Goal: Information Seeking & Learning: Learn about a topic

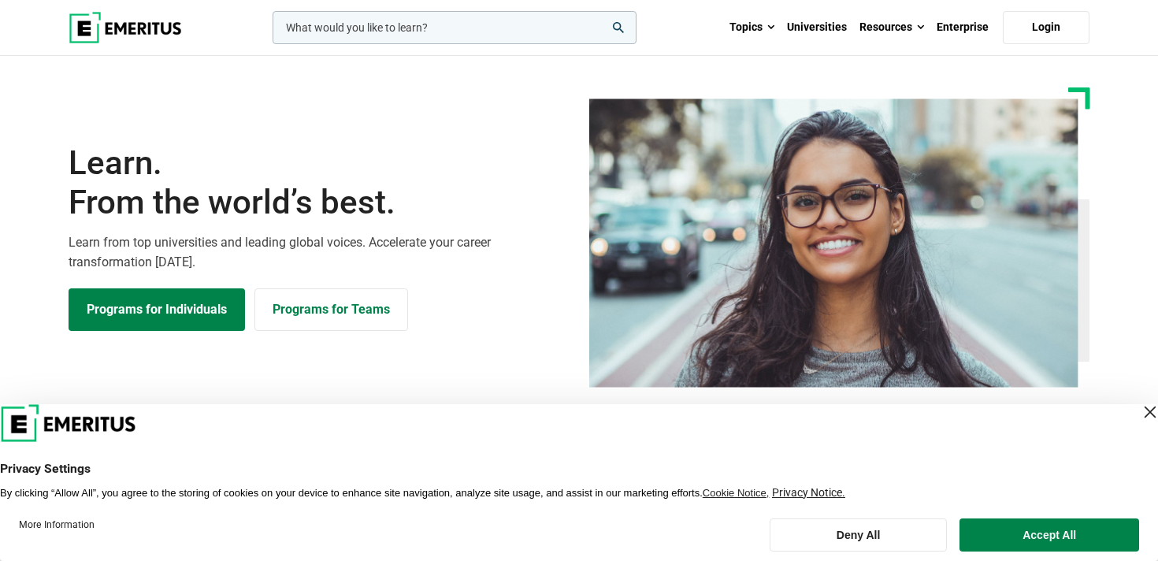
click at [1139, 418] on div "Close Layer" at bounding box center [1150, 412] width 22 height 22
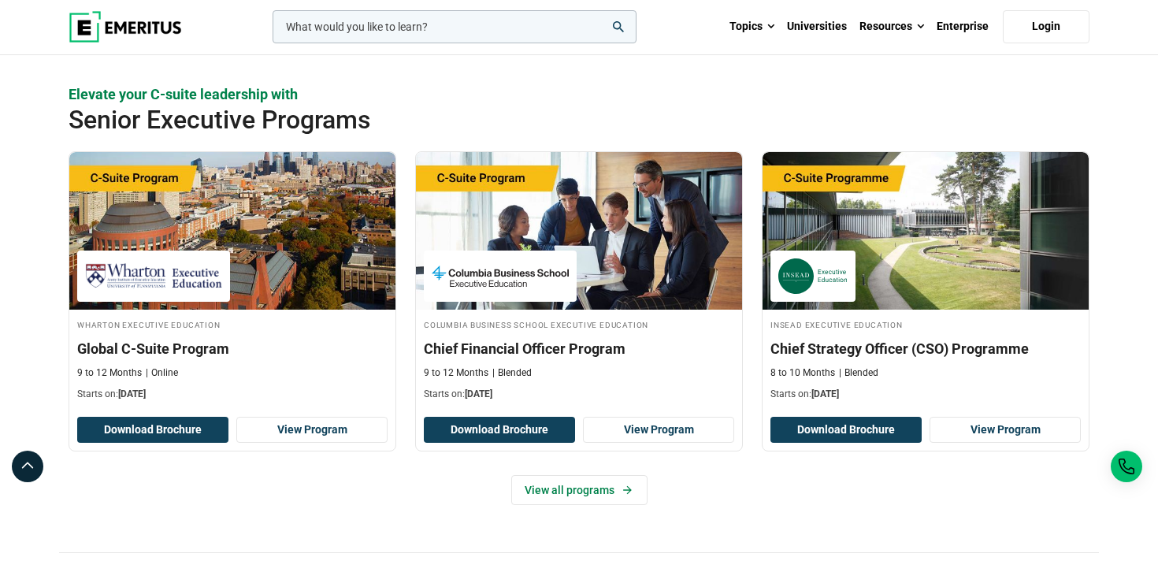
scroll to position [633, 0]
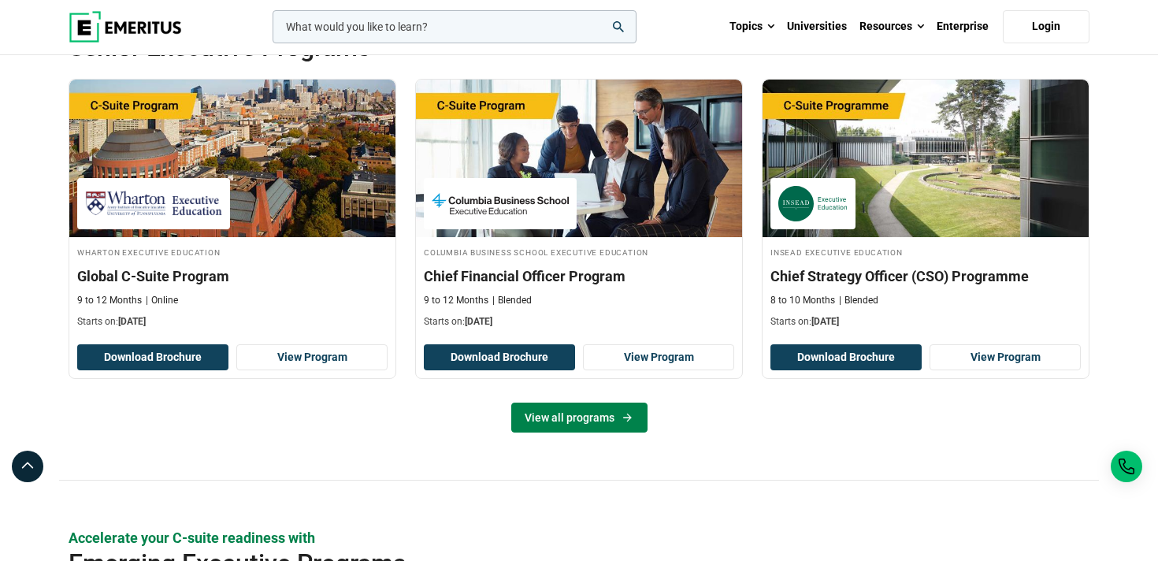
click at [569, 423] on link "View all programs" at bounding box center [579, 417] width 136 height 30
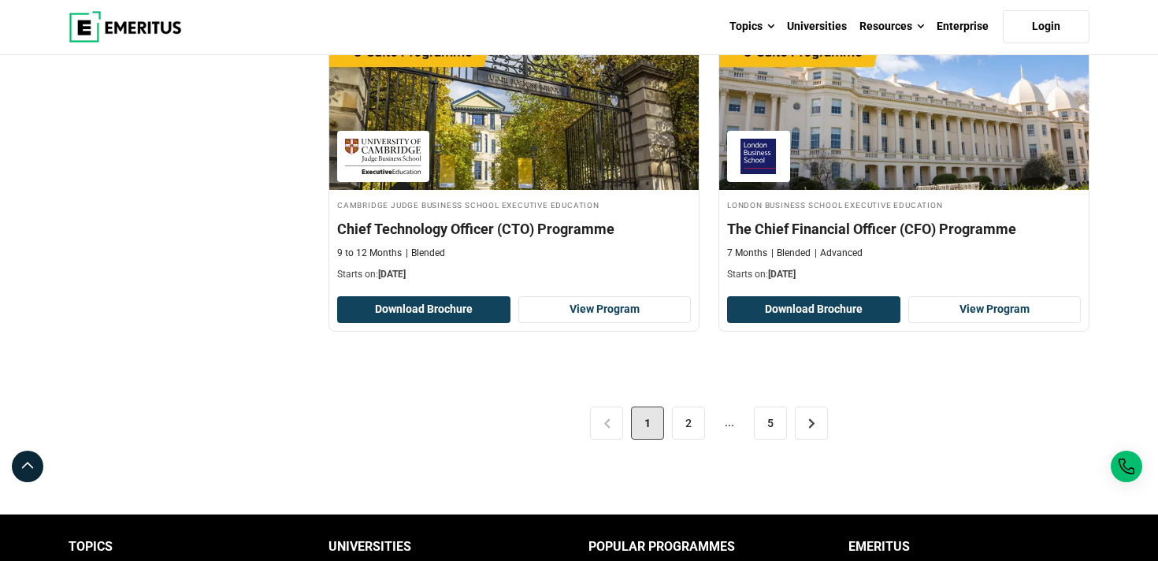
scroll to position [3289, 0]
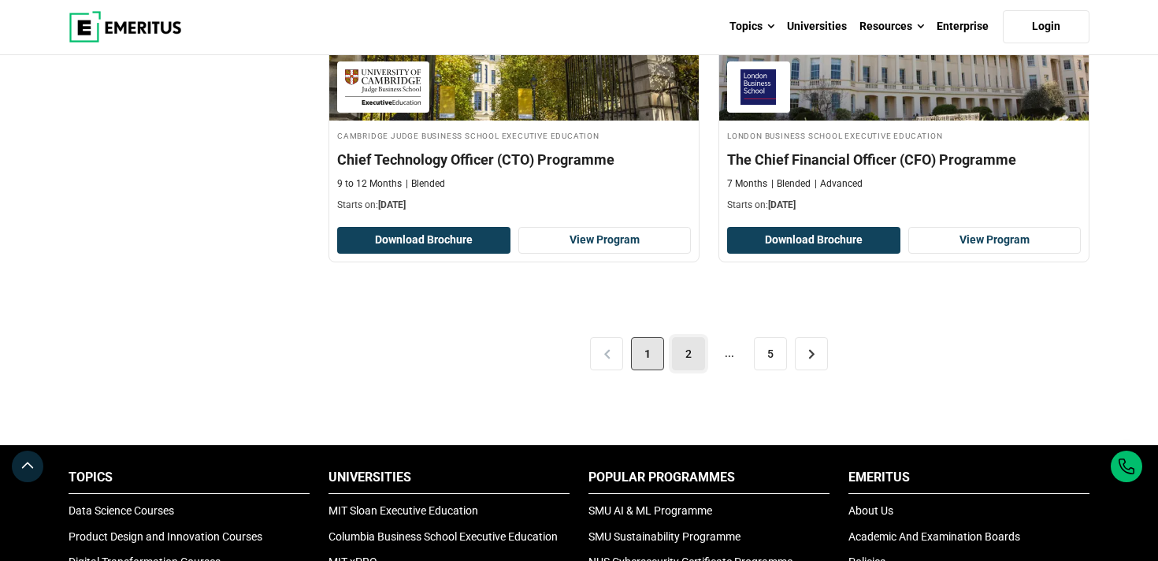
click at [688, 351] on link "2" at bounding box center [688, 353] width 33 height 33
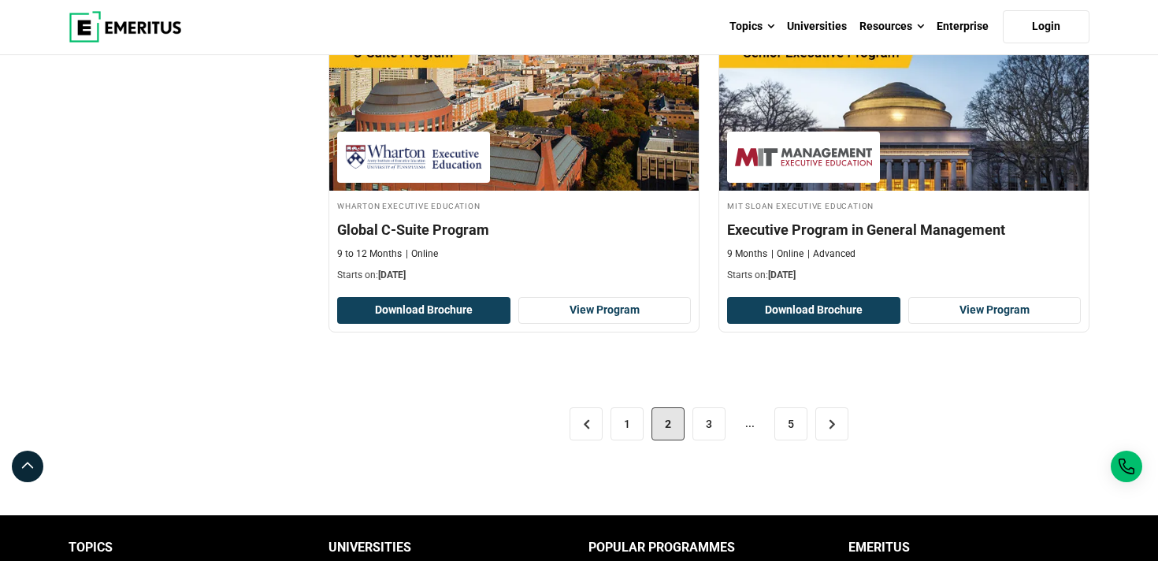
scroll to position [3232, 0]
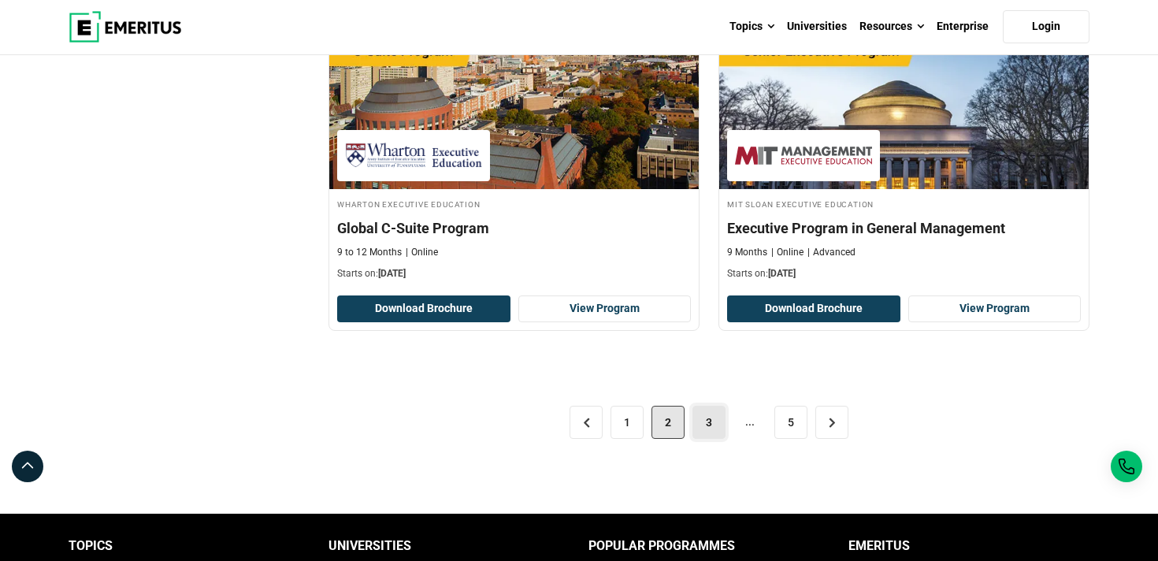
click at [699, 424] on link "3" at bounding box center [708, 422] width 33 height 33
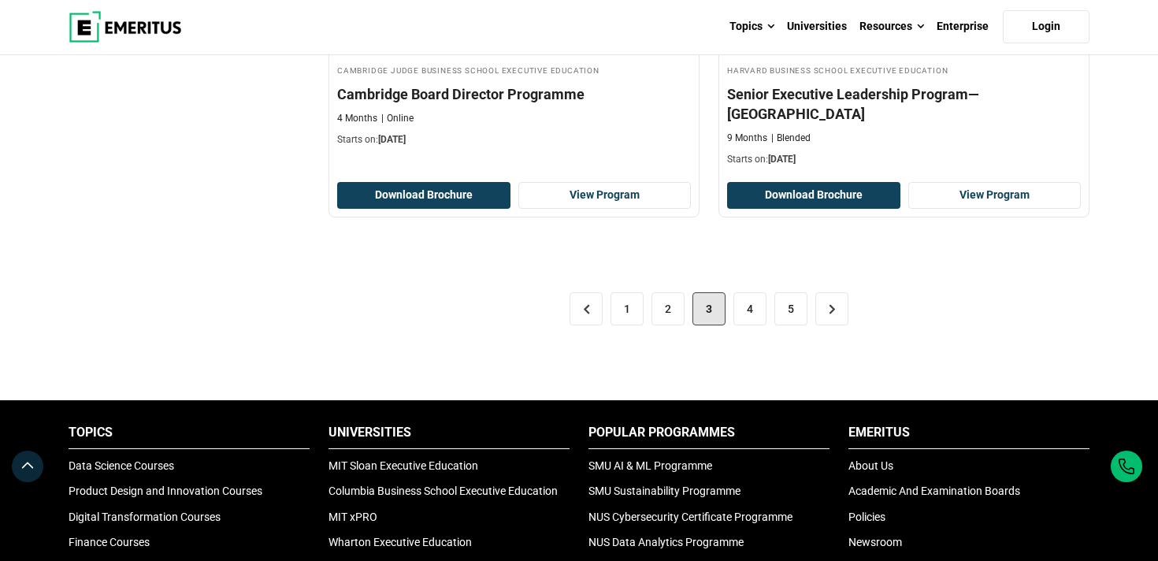
scroll to position [3419, 0]
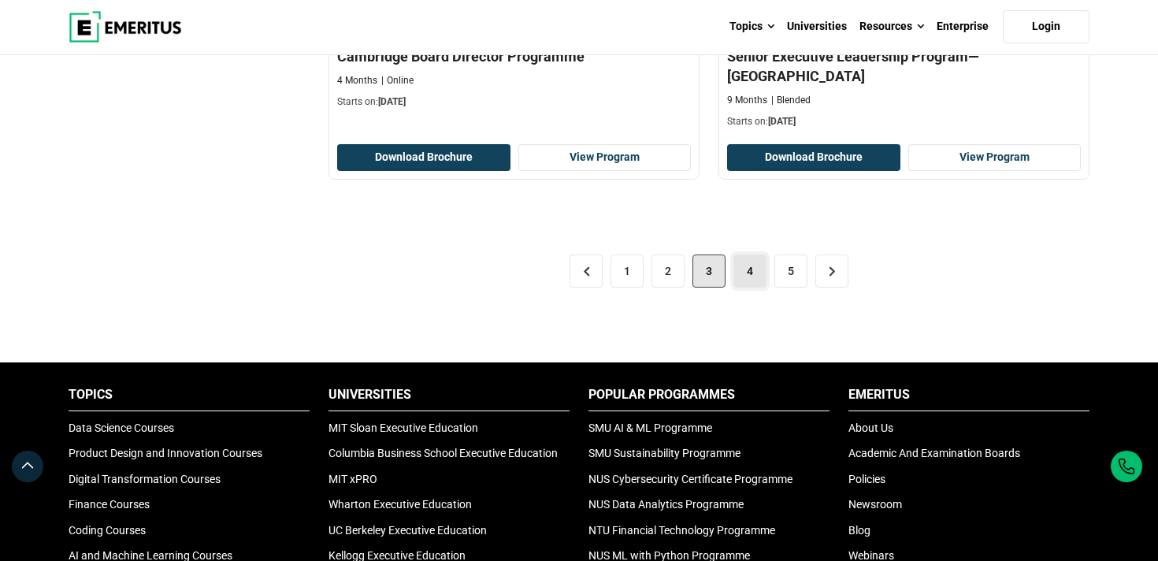
click at [753, 254] on link "4" at bounding box center [749, 270] width 33 height 33
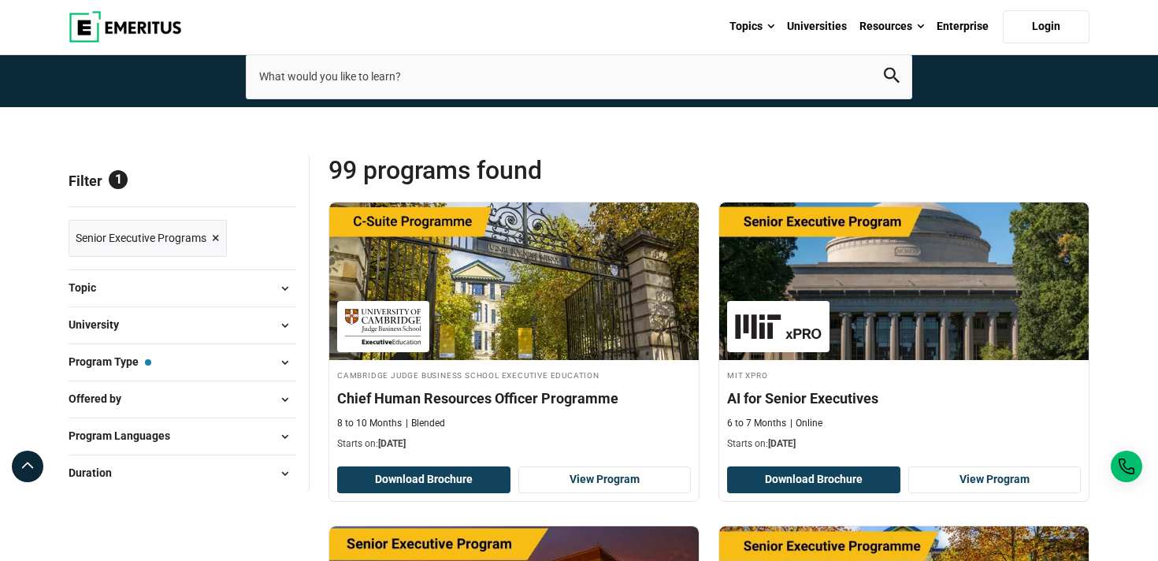
scroll to position [91, 0]
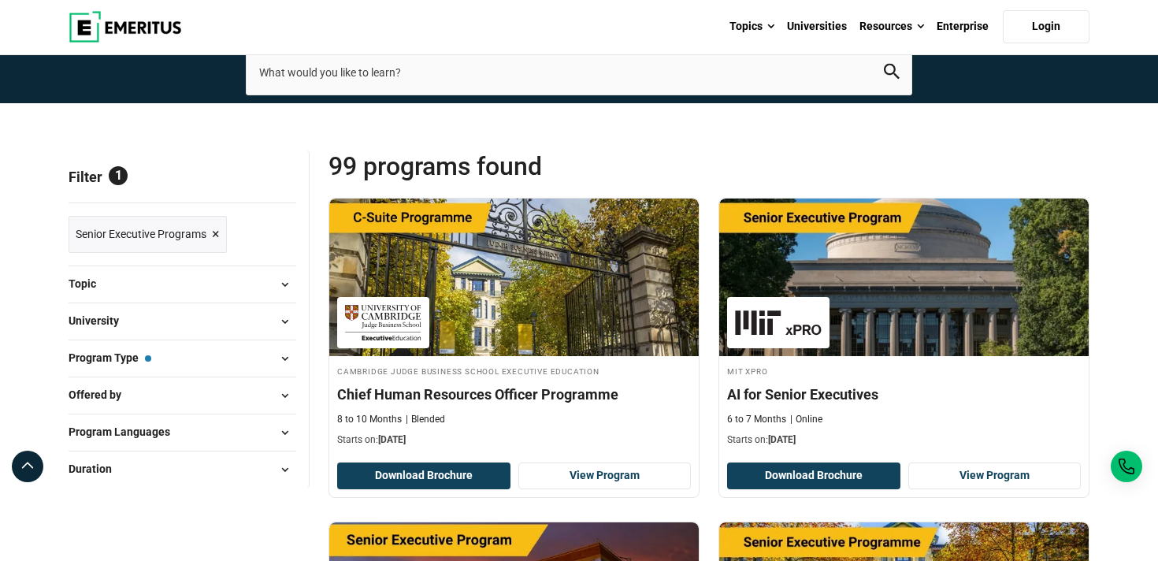
click at [263, 363] on button "Program Type — Senior Executive Programs" at bounding box center [183, 359] width 228 height 24
click at [284, 359] on span at bounding box center [284, 359] width 24 height 24
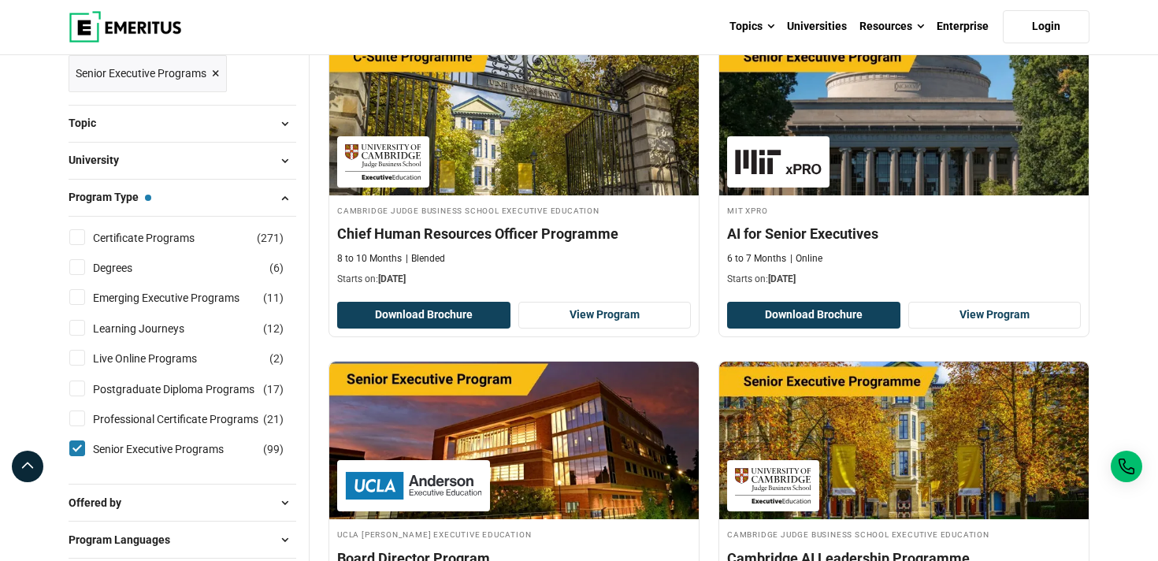
scroll to position [257, 0]
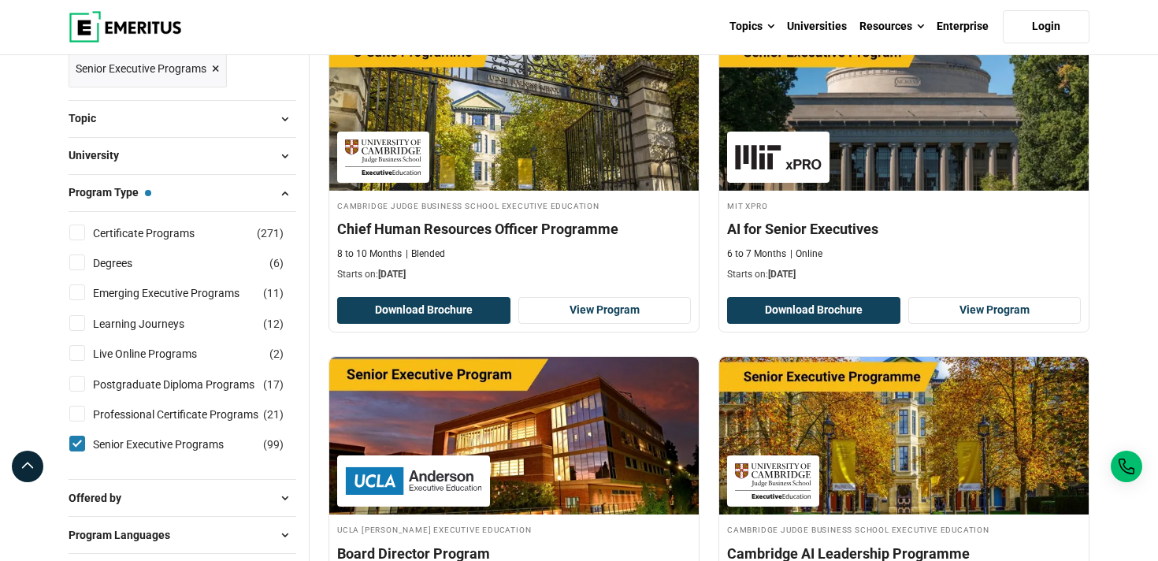
click at [86, 234] on div "Certificate Programs ( 271 )" at bounding box center [183, 232] width 228 height 17
click at [80, 233] on input "Certificate Programs ( 271 )" at bounding box center [77, 232] width 16 height 16
checkbox input "true"
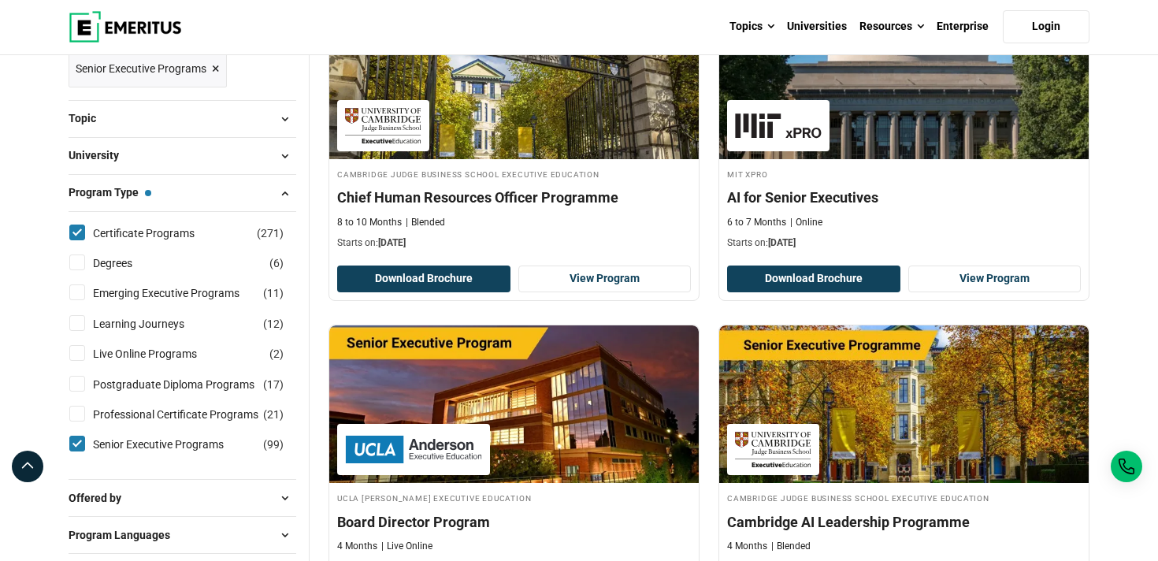
click at [79, 261] on input "Degrees ( 6 )" at bounding box center [77, 262] width 16 height 16
checkbox input "true"
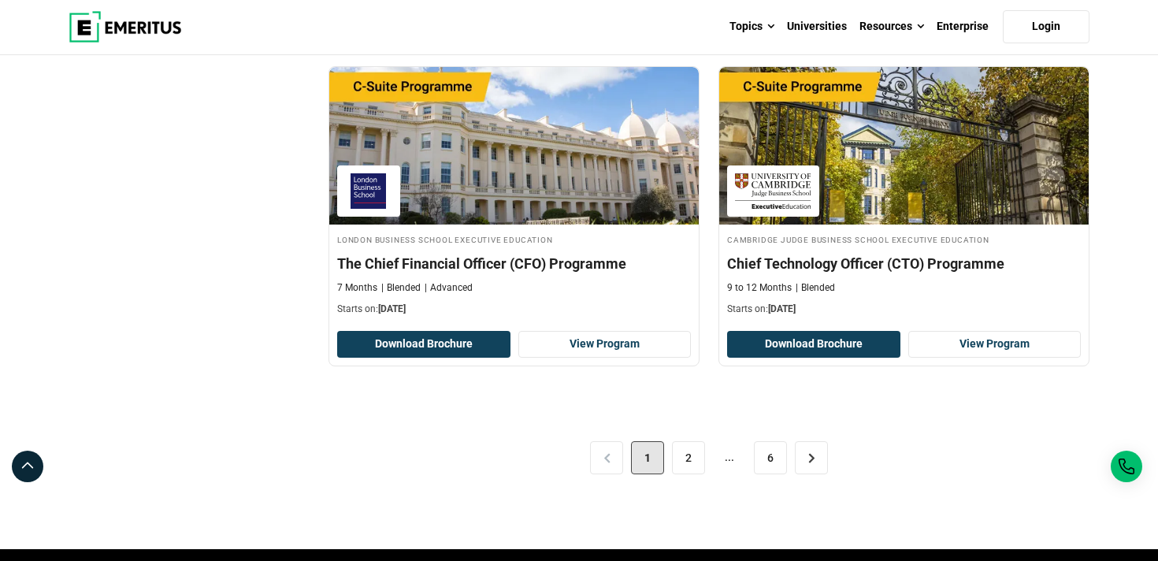
scroll to position [3195, 0]
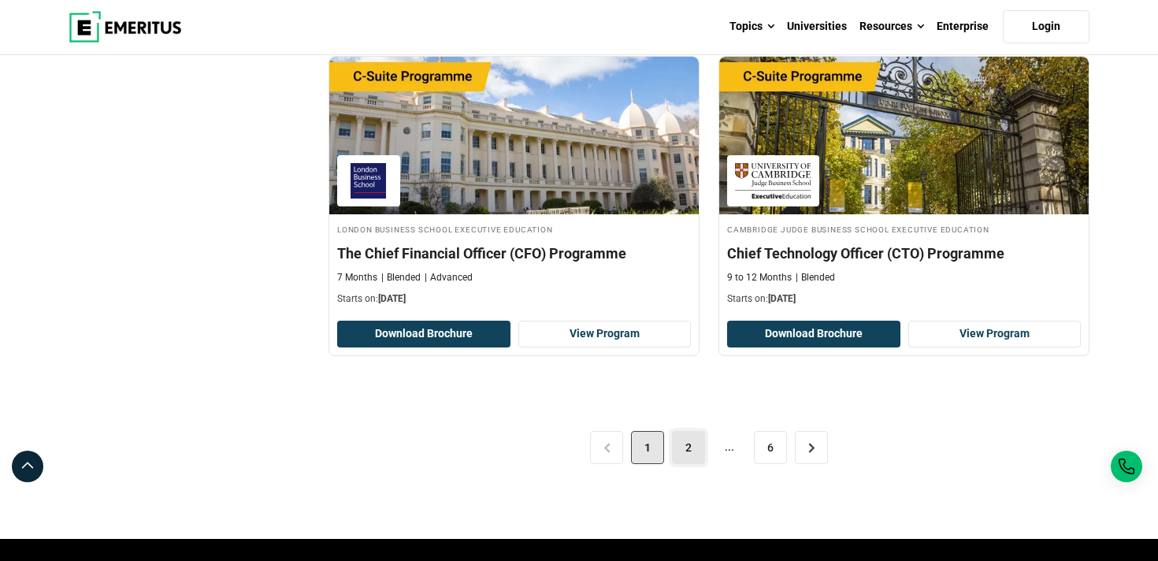
click at [691, 455] on link "2" at bounding box center [688, 447] width 33 height 33
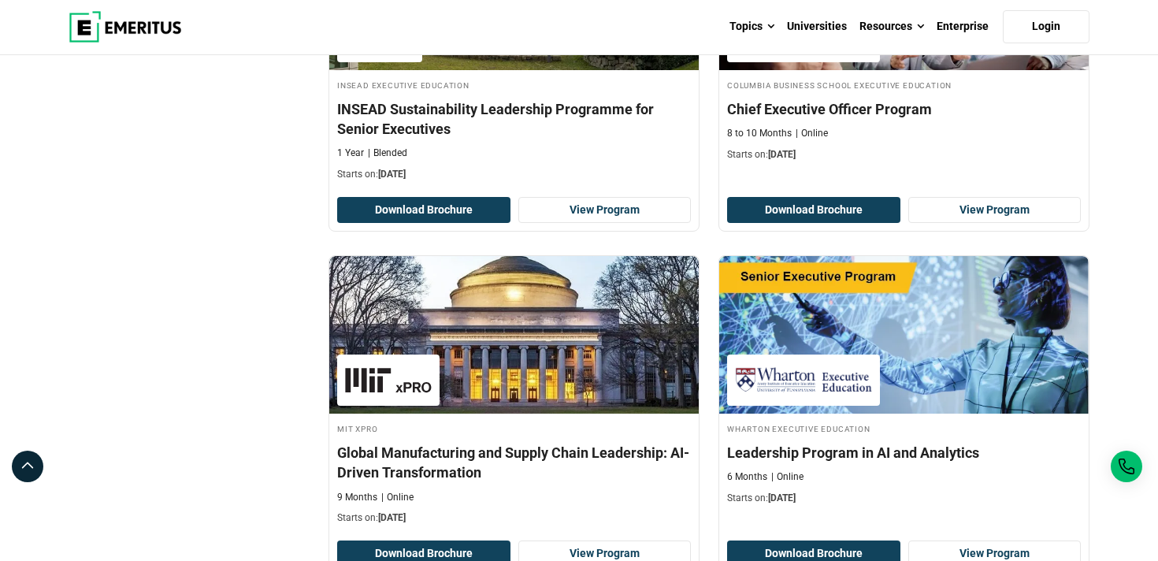
scroll to position [967, 0]
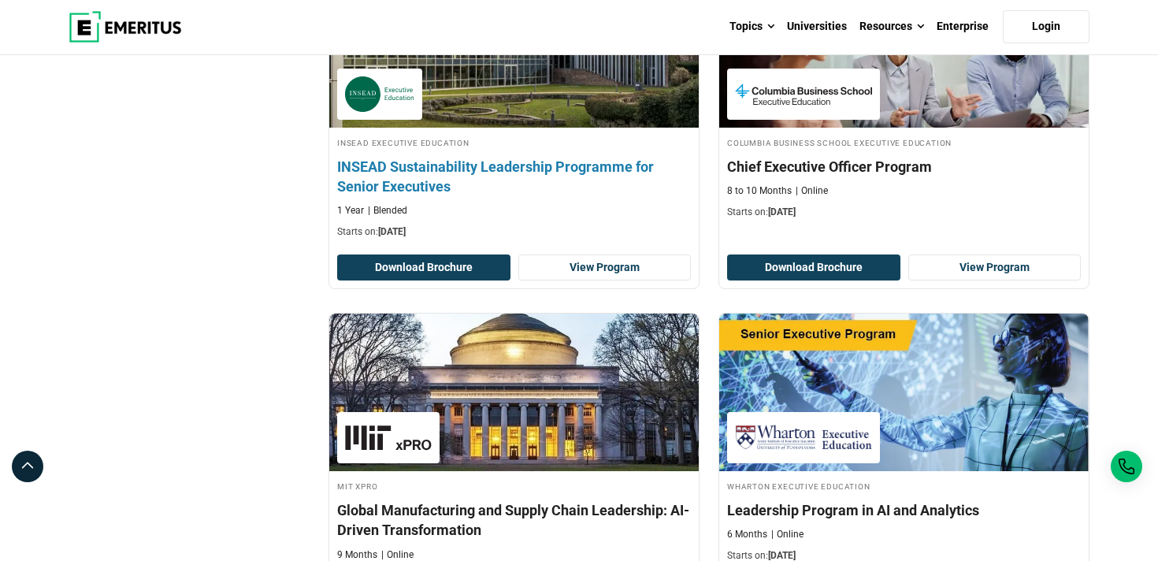
click at [627, 176] on h4 "INSEAD Sustainability Leadership Programme for Senior Executives" at bounding box center [514, 176] width 354 height 39
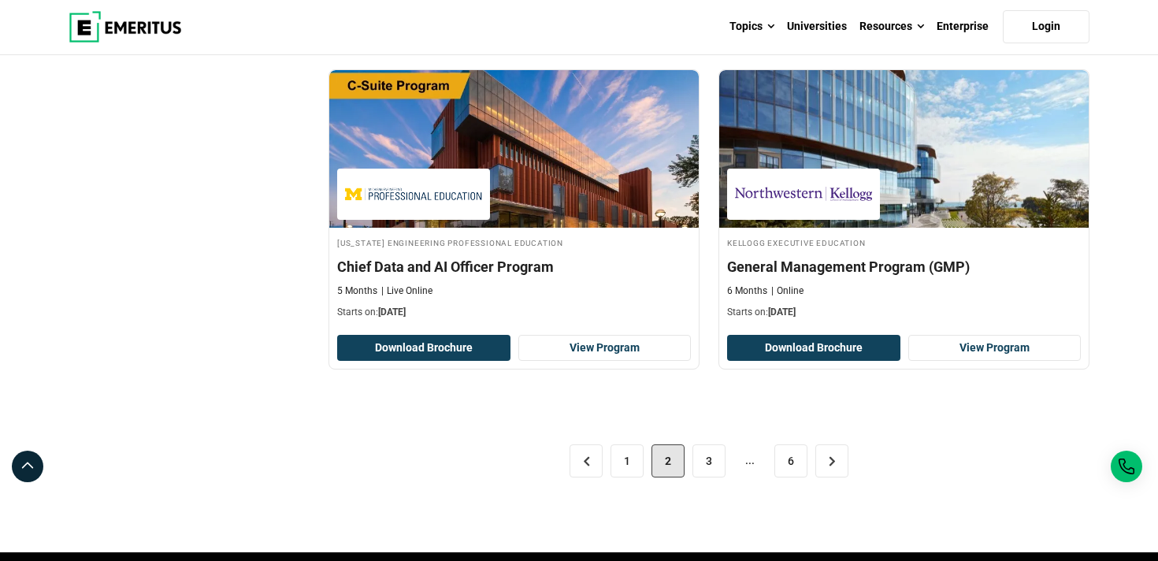
scroll to position [3232, 0]
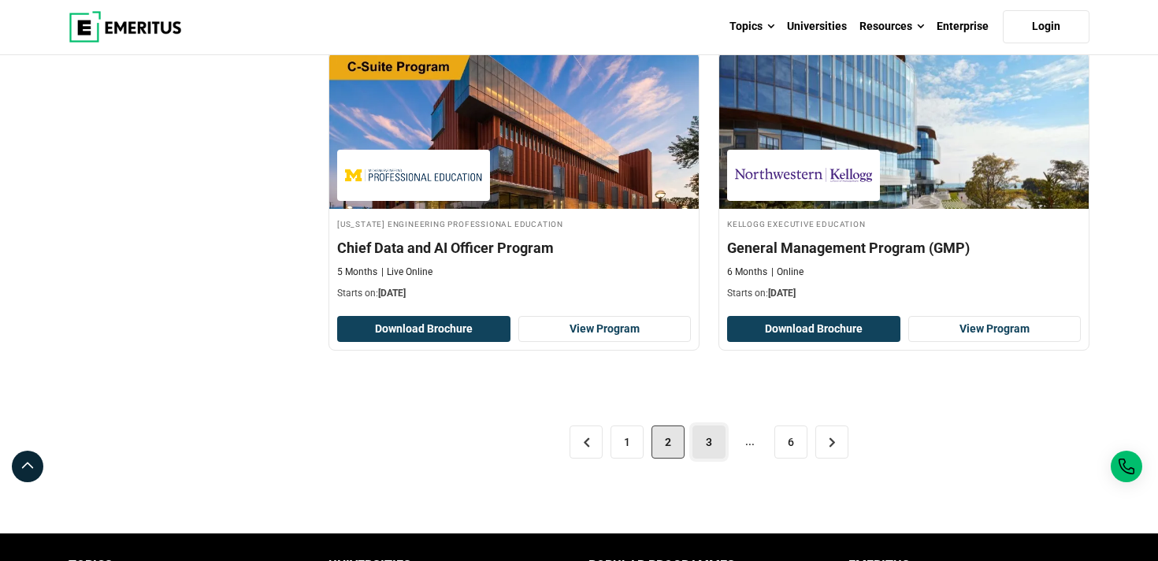
click at [707, 425] on link "3" at bounding box center [708, 441] width 33 height 33
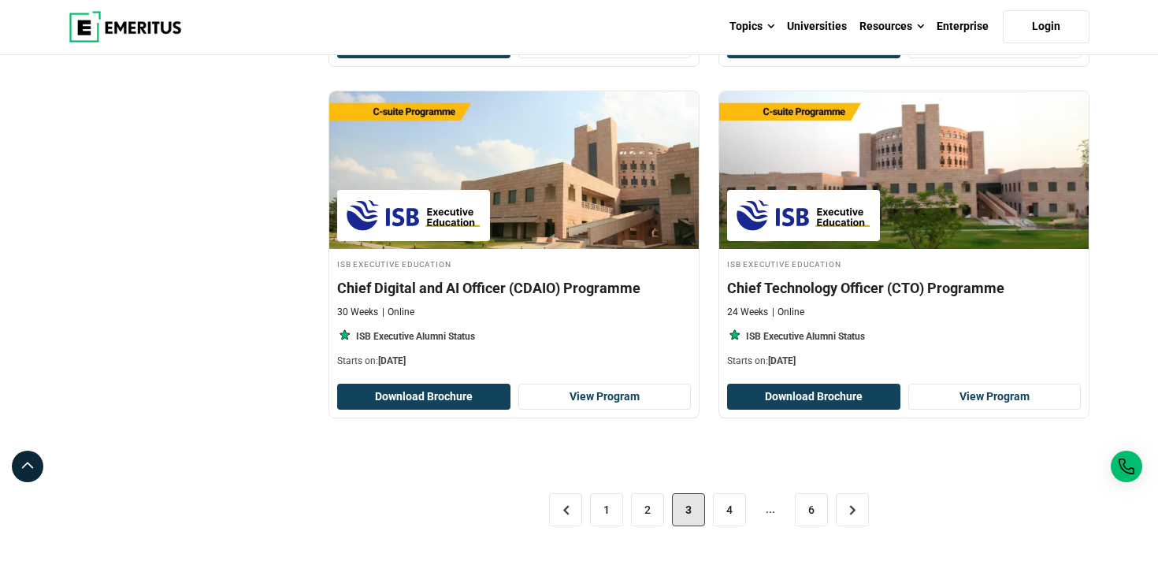
scroll to position [3175, 0]
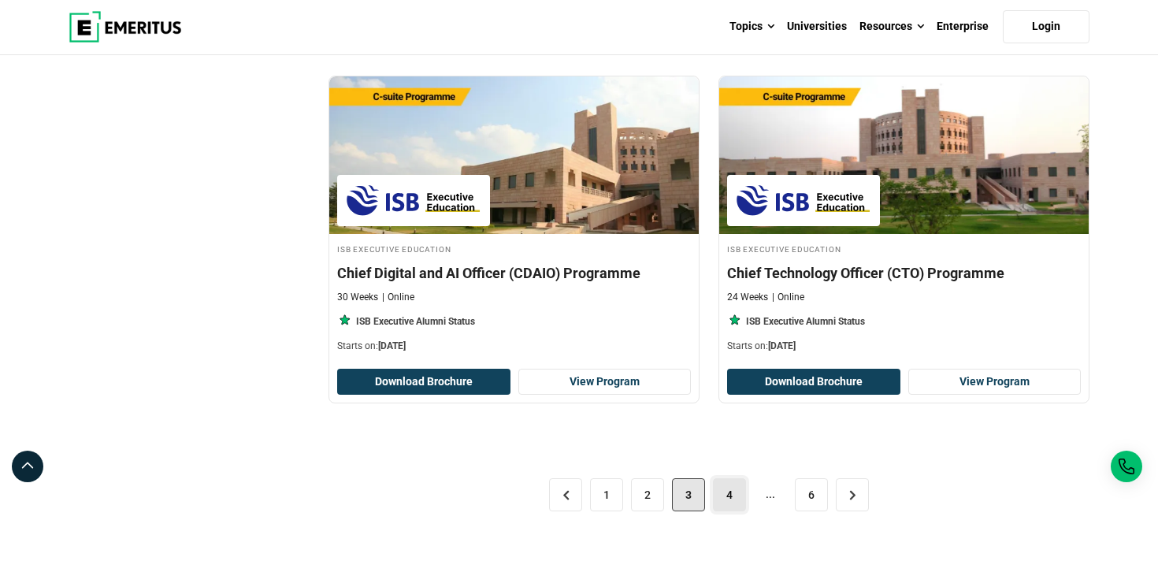
click at [717, 497] on link "4" at bounding box center [729, 494] width 33 height 33
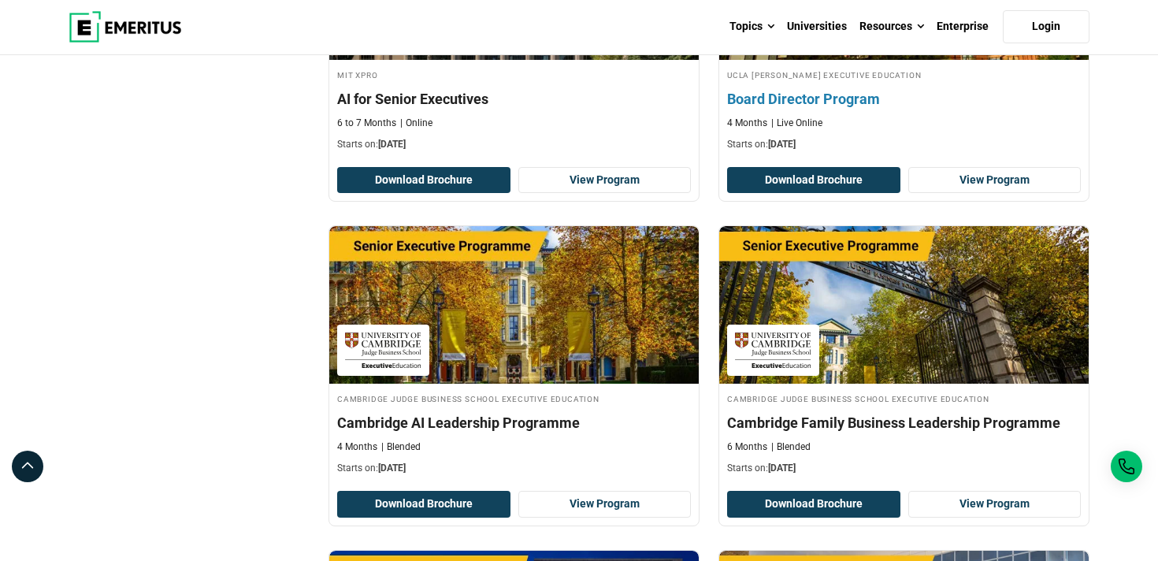
scroll to position [1056, 0]
